Goal: Task Accomplishment & Management: Manage account settings

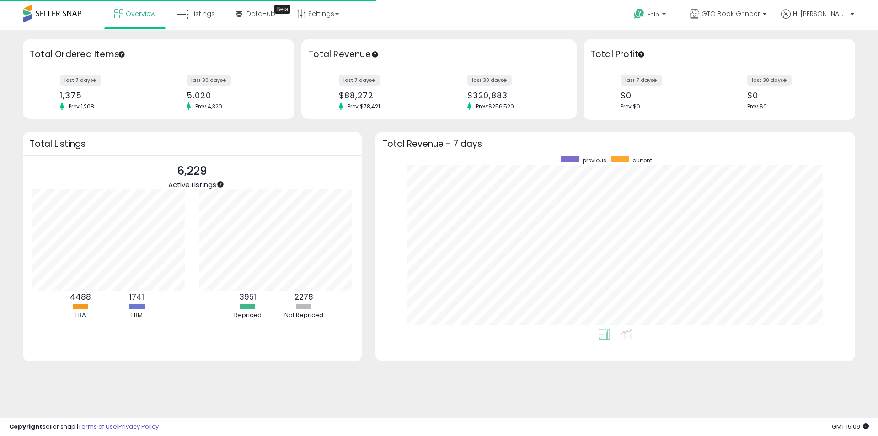
scroll to position [173, 461]
click at [203, 21] on link "Listings" at bounding box center [196, 13] width 52 height 27
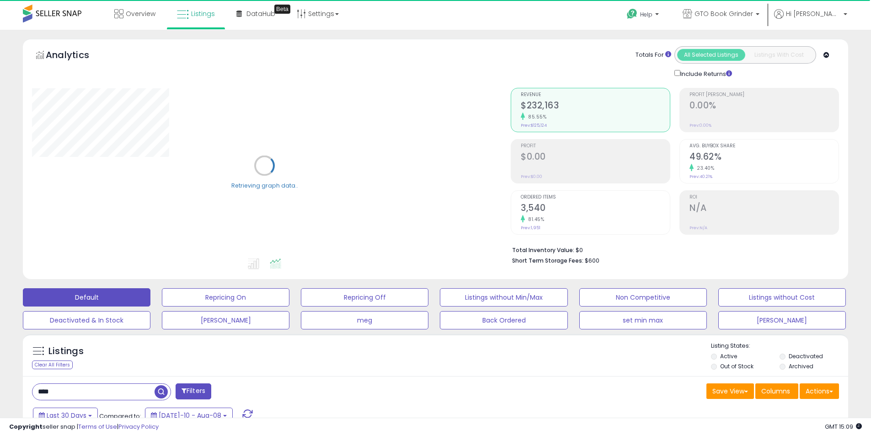
scroll to position [183, 0]
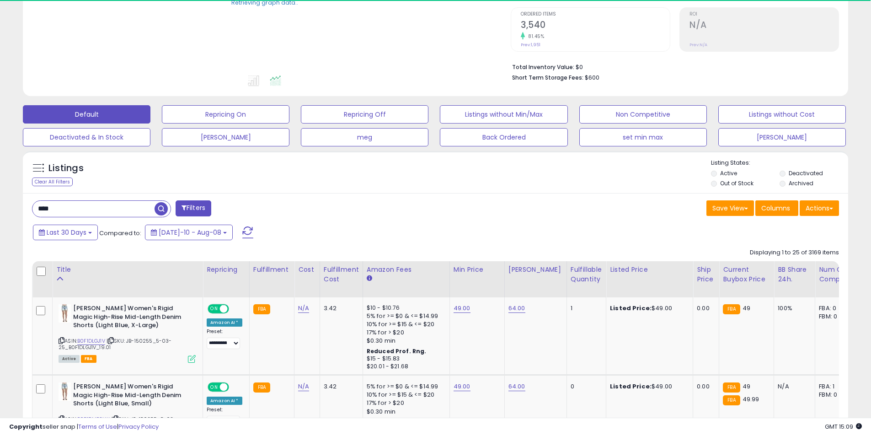
click at [799, 174] on label "Deactivated" at bounding box center [806, 173] width 34 height 8
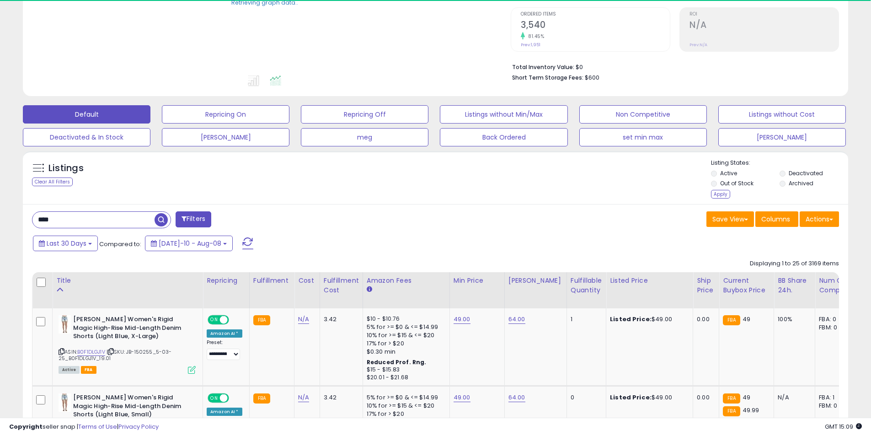
click at [799, 182] on label "Archived" at bounding box center [801, 183] width 25 height 8
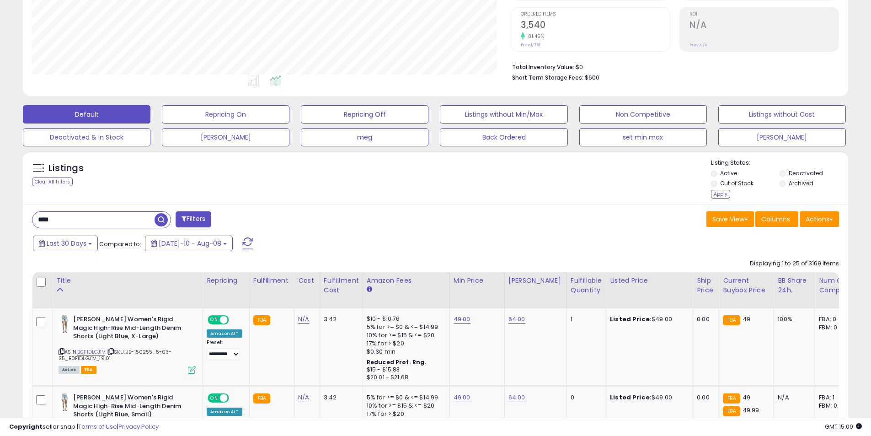
scroll to position [187, 479]
click at [120, 220] on input "****" at bounding box center [93, 220] width 122 height 16
type input "*********"
click at [721, 193] on div "Apply" at bounding box center [720, 194] width 19 height 9
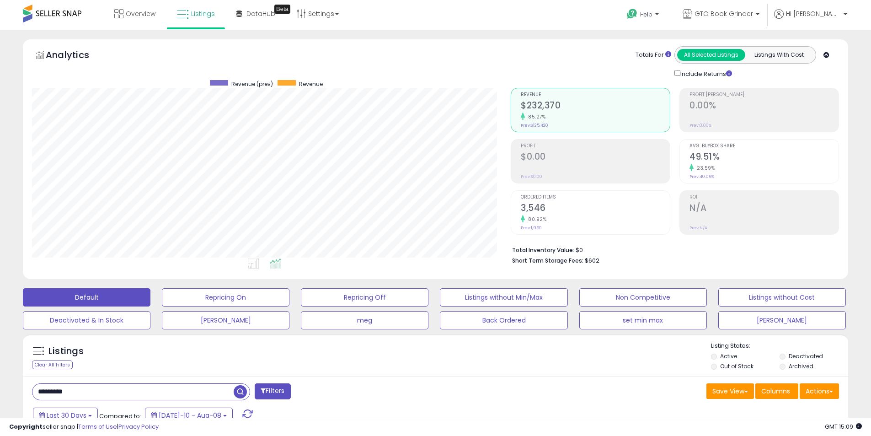
click at [573, 213] on h2 "3,546" at bounding box center [595, 209] width 149 height 12
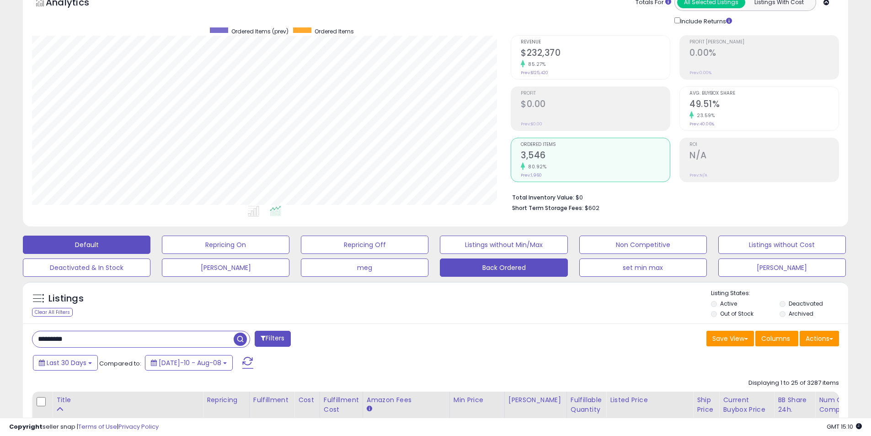
scroll to position [46, 0]
